Goal: Information Seeking & Learning: Learn about a topic

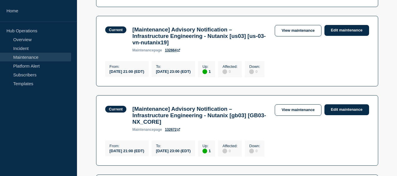
click at [49, 57] on link "Maintenance" at bounding box center [35, 57] width 71 height 9
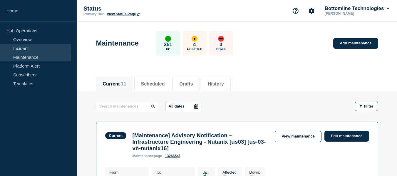
click at [29, 45] on link "Incident" at bounding box center [35, 48] width 71 height 9
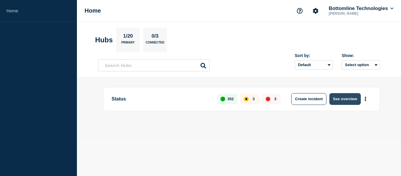
click at [353, 101] on button "See overview" at bounding box center [345, 99] width 31 height 12
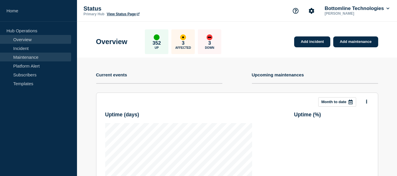
click at [40, 55] on link "Maintenance" at bounding box center [35, 57] width 71 height 9
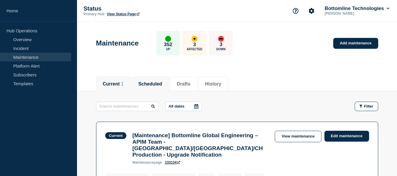
click at [149, 81] on button "Scheduled" at bounding box center [150, 83] width 24 height 5
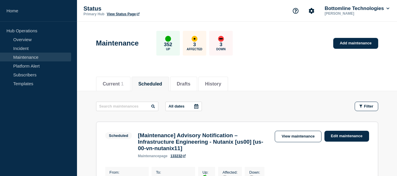
scroll to position [59, 0]
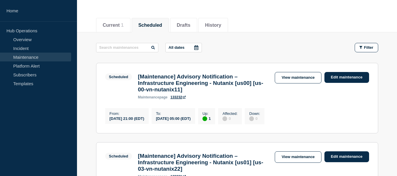
click at [195, 46] on icon at bounding box center [196, 47] width 4 height 5
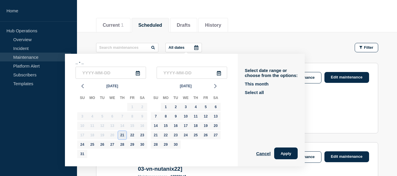
click at [122, 137] on div "21" at bounding box center [122, 135] width 8 height 8
type input "2025-08-21"
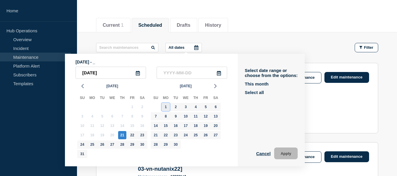
click at [167, 107] on div "1" at bounding box center [166, 107] width 8 height 8
type input "2025-09-01"
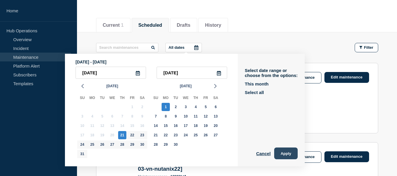
click at [286, 151] on button "Apply" at bounding box center [285, 153] width 23 height 12
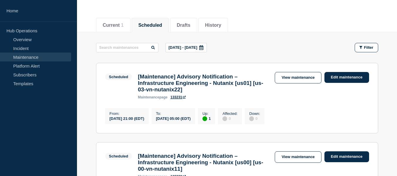
click at [261, 158] on h3 "[Maintenance] Advisory Notification – Infrastructure Engineering - Nutanix [us0…" at bounding box center [203, 162] width 131 height 19
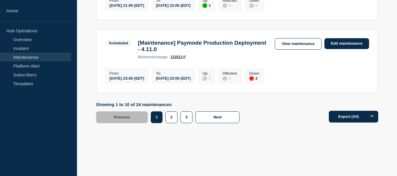
scroll to position [831, 0]
click at [173, 120] on button "2" at bounding box center [171, 117] width 12 height 12
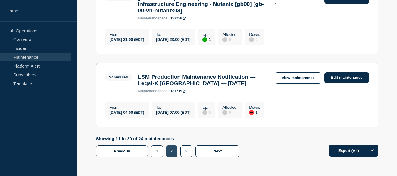
scroll to position [831, 0]
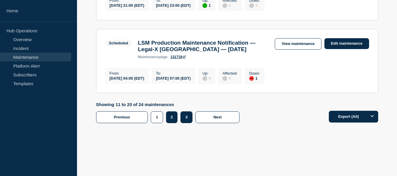
click at [184, 123] on button "3" at bounding box center [186, 117] width 12 height 12
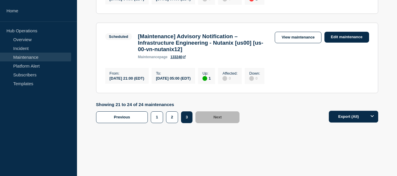
scroll to position [312, 0]
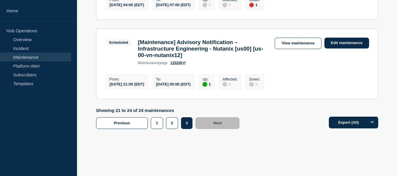
drag, startPoint x: 219, startPoint y: 109, endPoint x: 169, endPoint y: 107, distance: 49.7
click at [169, 90] on div "To : 2025-08-25 05:00 (EDT)" at bounding box center [173, 82] width 43 height 16
copy div "2025-08-25 05:00 (EDT)"
click at [290, 49] on link "View maintenance" at bounding box center [298, 43] width 46 height 11
